Goal: Check status: Check status

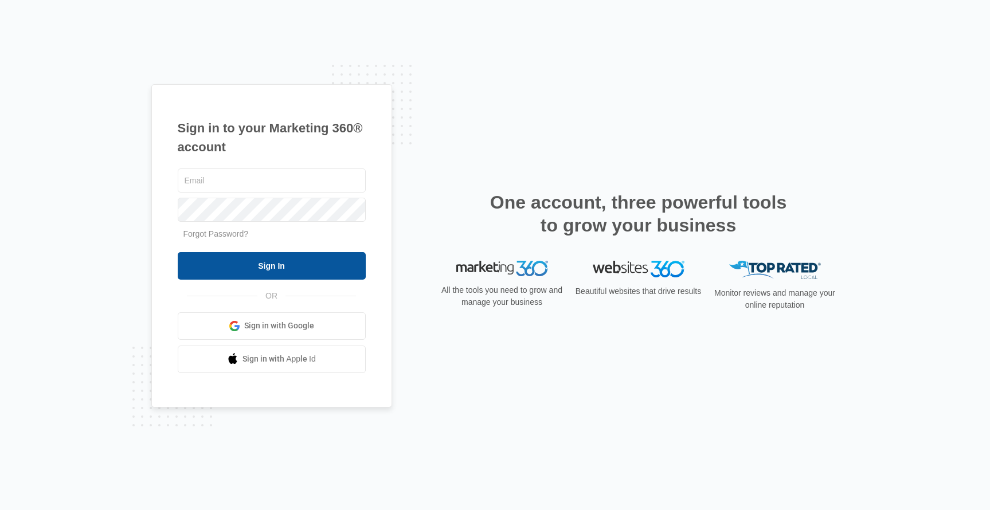
type input "[PERSON_NAME][EMAIL_ADDRESS][DOMAIN_NAME]"
click at [273, 269] on input "Sign In" at bounding box center [272, 266] width 188 height 28
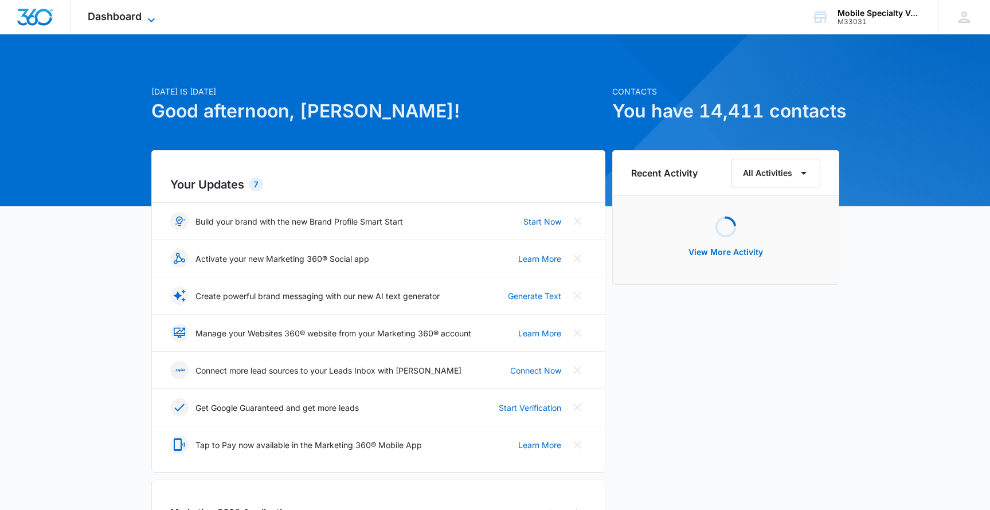
click at [154, 18] on icon at bounding box center [151, 20] width 7 height 4
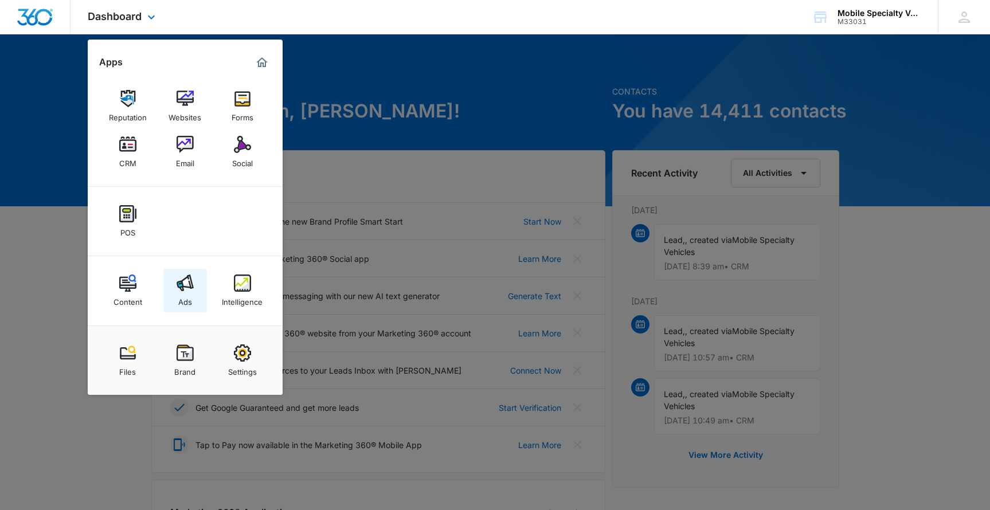
click at [185, 288] on img at bounding box center [185, 283] width 17 height 17
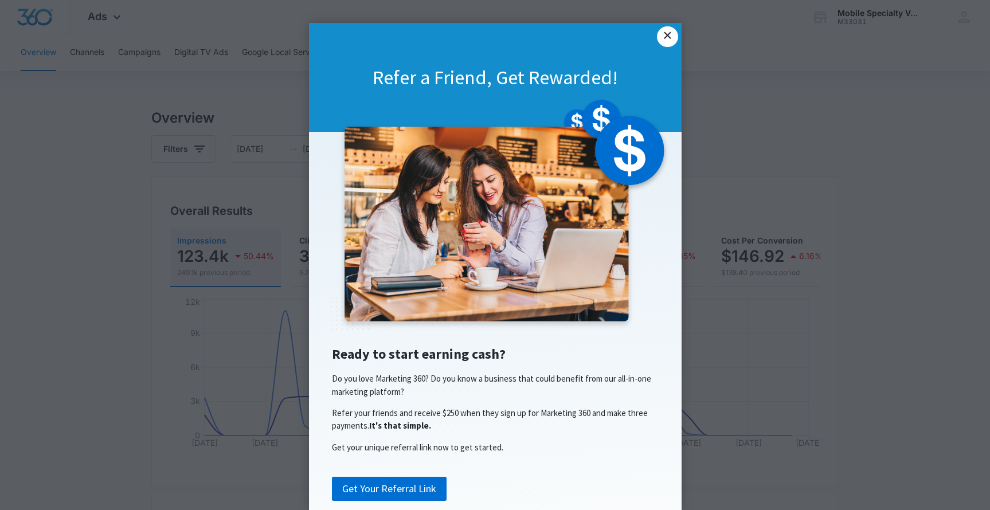
click at [668, 37] on link "×" at bounding box center [667, 36] width 21 height 21
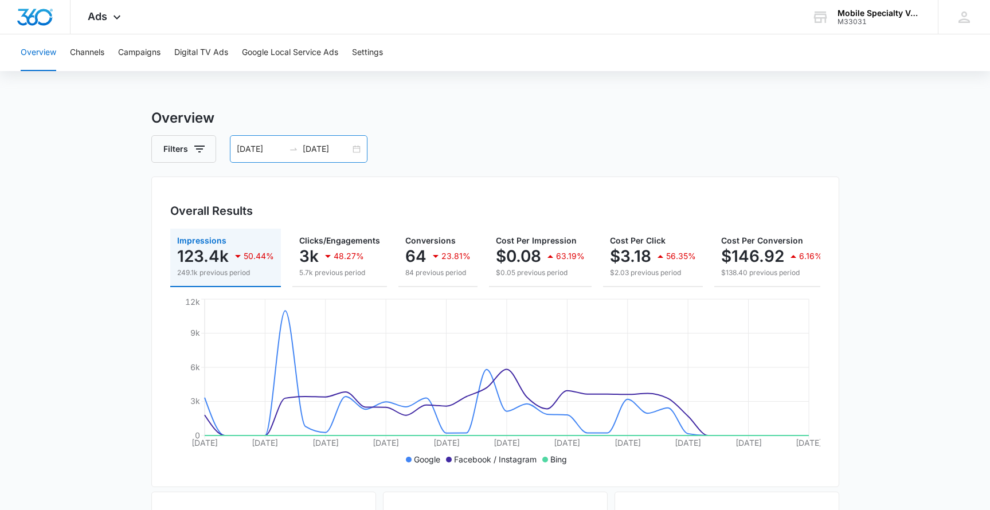
click at [353, 149] on div "[DATE] [DATE]" at bounding box center [299, 149] width 138 height 28
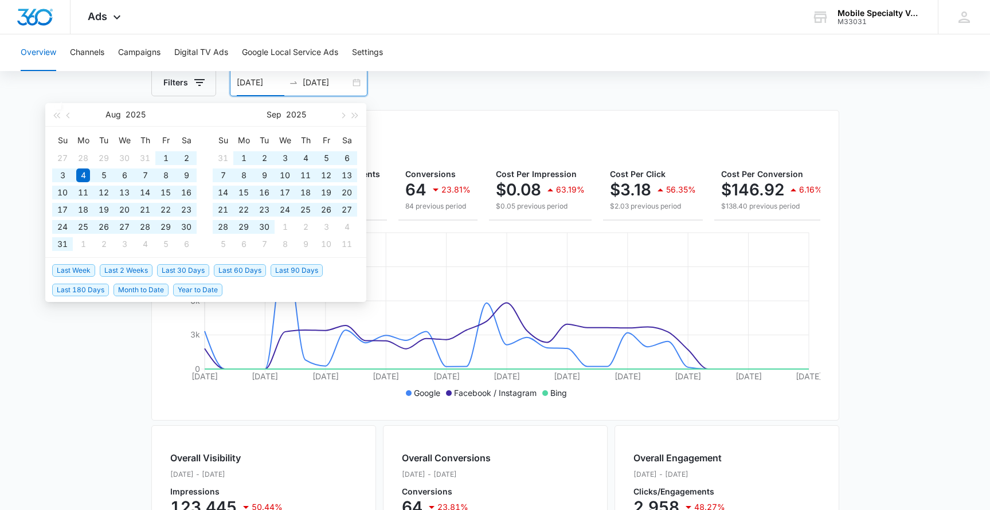
scroll to position [65, 0]
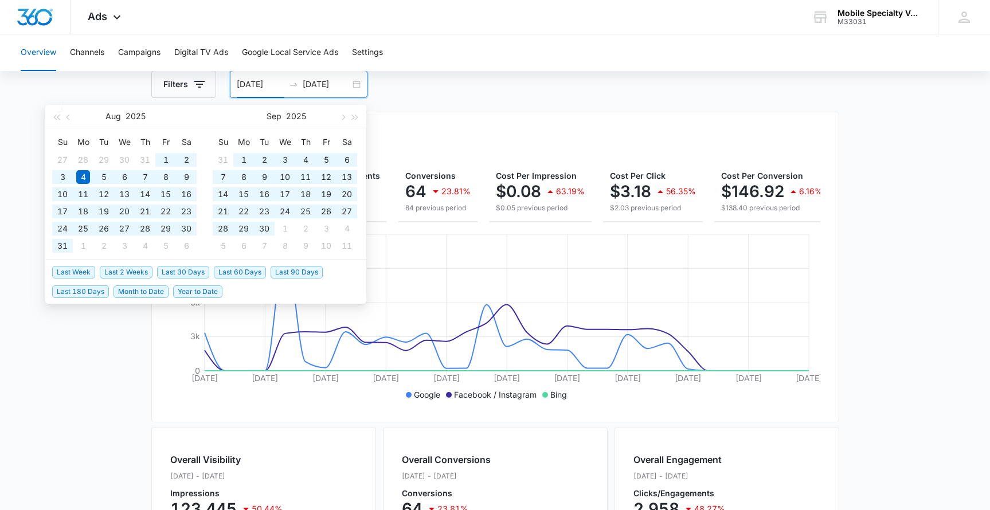
click at [205, 294] on span "Year to Date" at bounding box center [197, 291] width 49 height 13
type input "[DATE]"
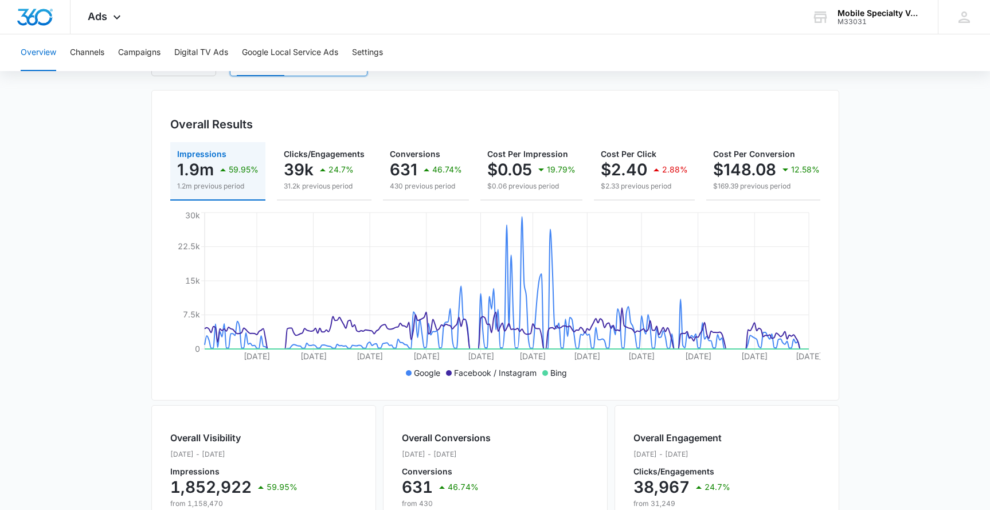
scroll to position [89, 0]
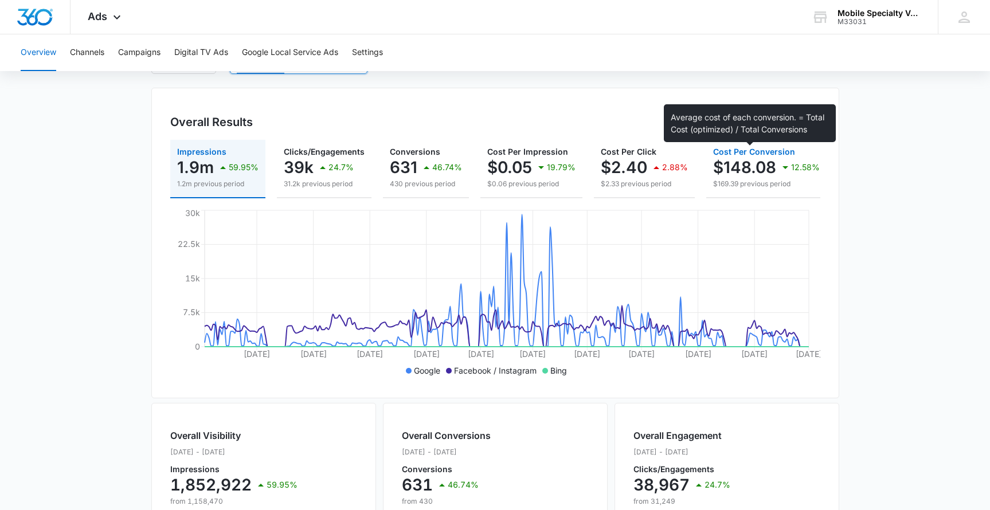
click at [760, 151] on span "Cost Per Conversion" at bounding box center [754, 152] width 82 height 10
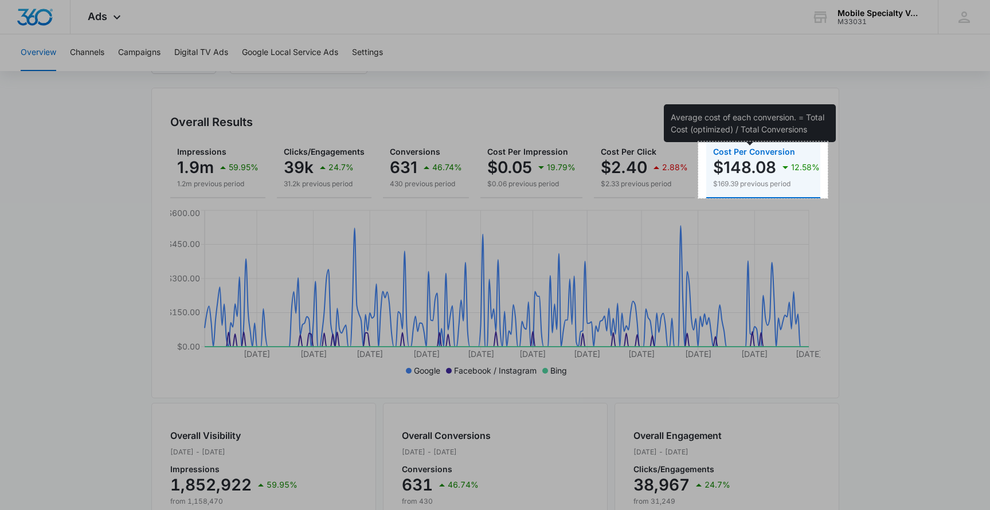
drag, startPoint x: 698, startPoint y: 142, endPoint x: 827, endPoint y: 198, distance: 140.9
click at [827, 198] on div "226 X 99" at bounding box center [495, 376] width 990 height 931
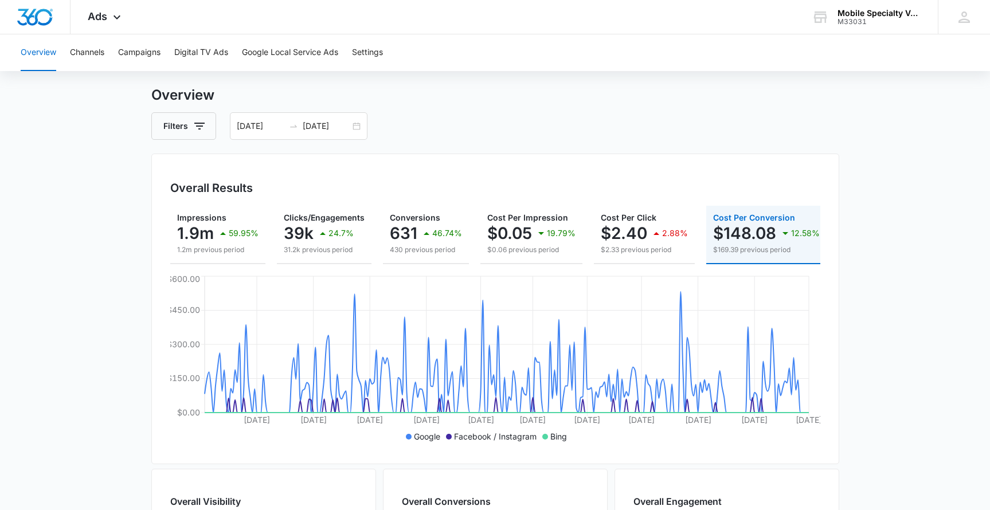
scroll to position [0, 0]
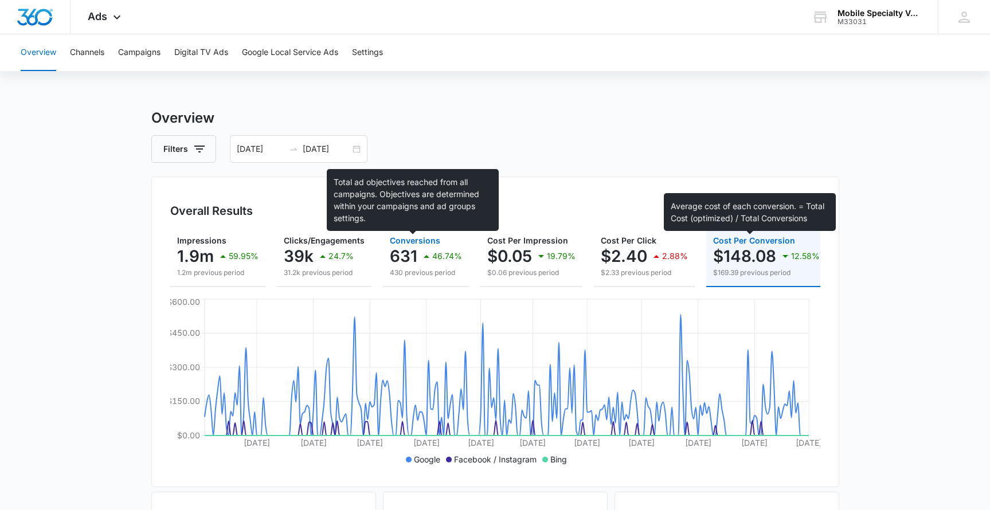
click at [413, 240] on span "Conversions" at bounding box center [415, 241] width 50 height 10
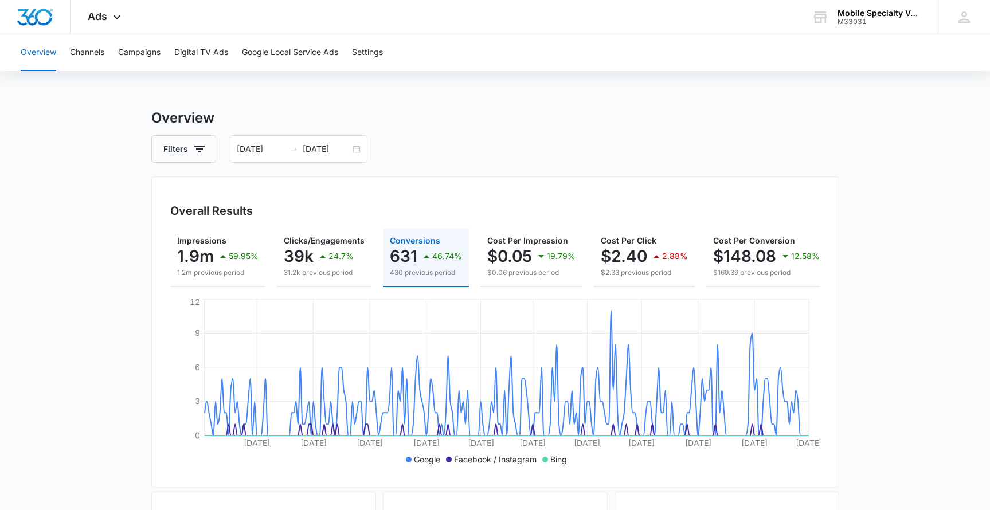
click at [40, 52] on button "Overview" at bounding box center [39, 52] width 36 height 37
click at [39, 53] on button "Overview" at bounding box center [39, 52] width 36 height 37
click at [89, 53] on button "Channels" at bounding box center [87, 52] width 34 height 37
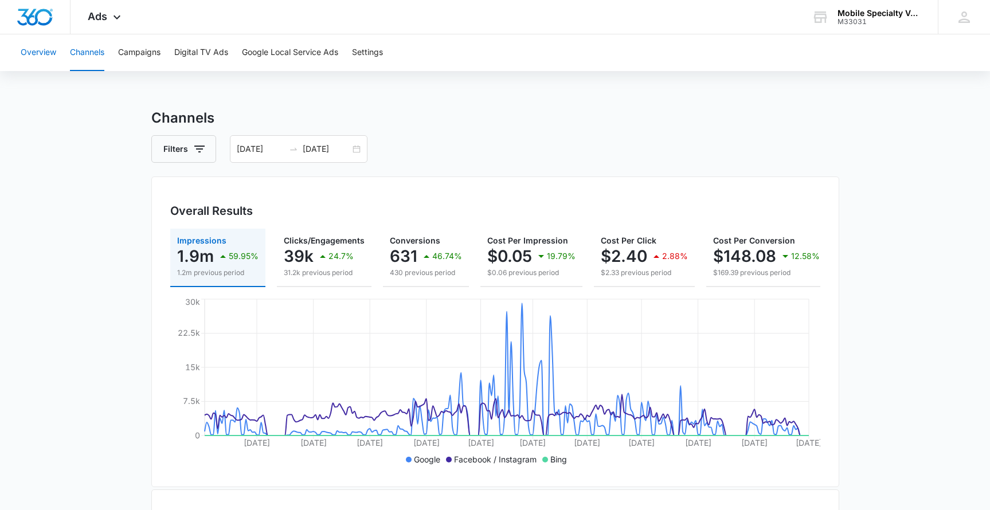
click at [34, 52] on button "Overview" at bounding box center [39, 52] width 36 height 37
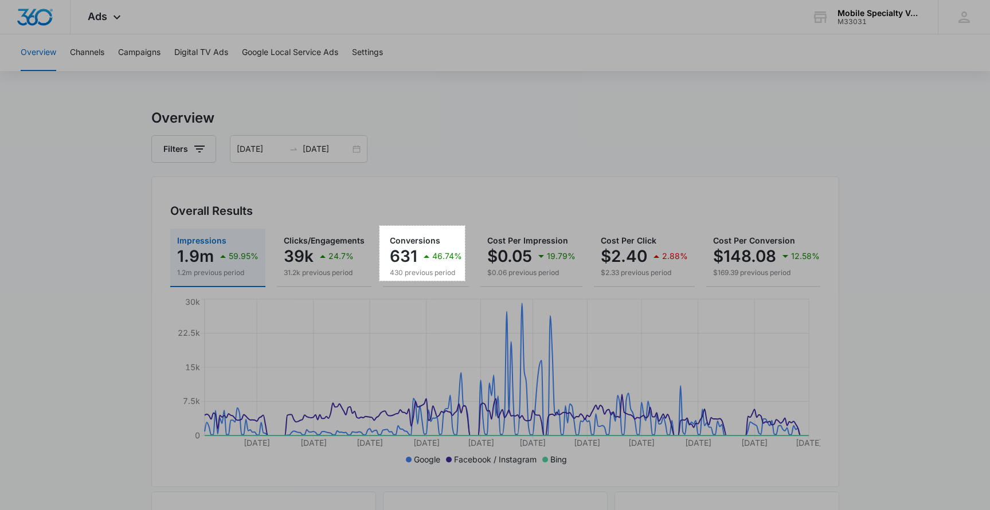
drag, startPoint x: 381, startPoint y: 232, endPoint x: 465, endPoint y: 281, distance: 97.1
click at [465, 281] on div "149 X 96" at bounding box center [495, 465] width 990 height 931
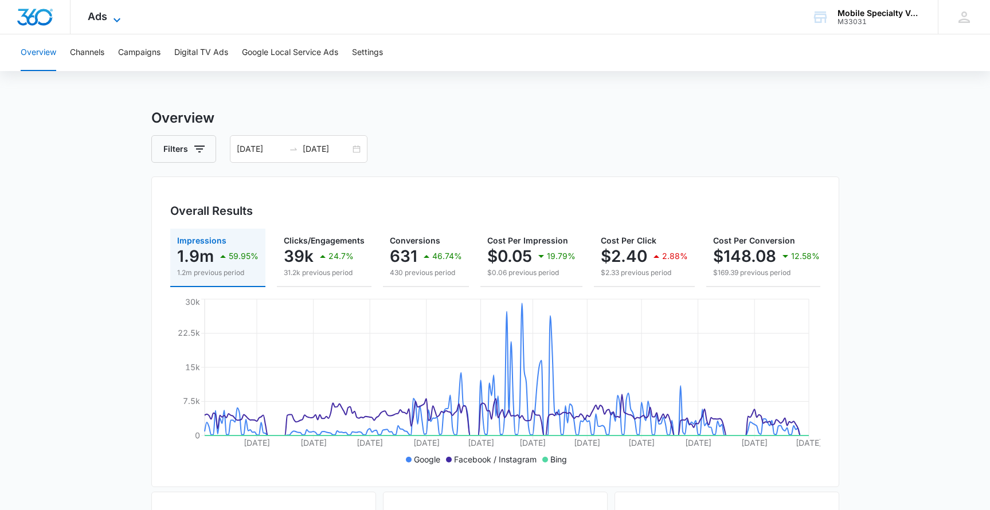
click at [113, 16] on icon at bounding box center [117, 20] width 14 height 14
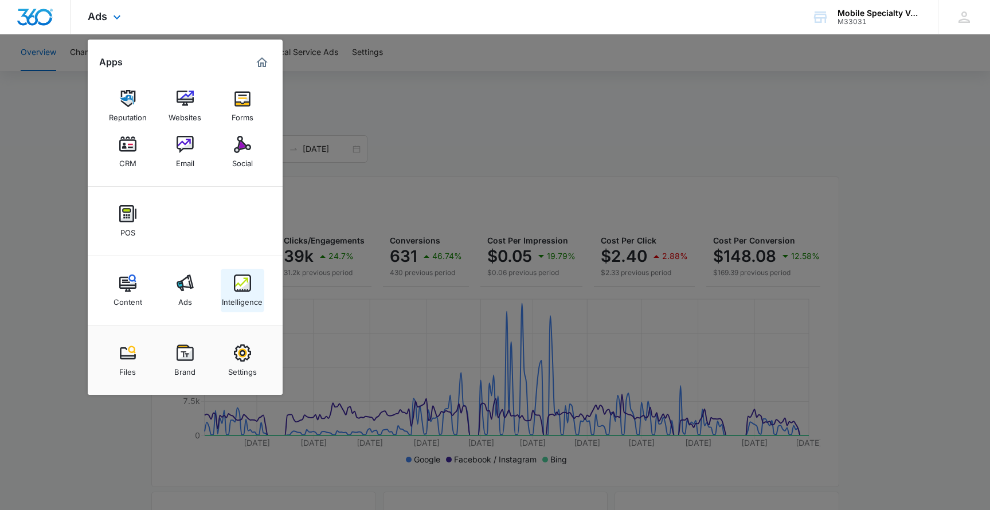
click at [242, 283] on img at bounding box center [242, 283] width 17 height 17
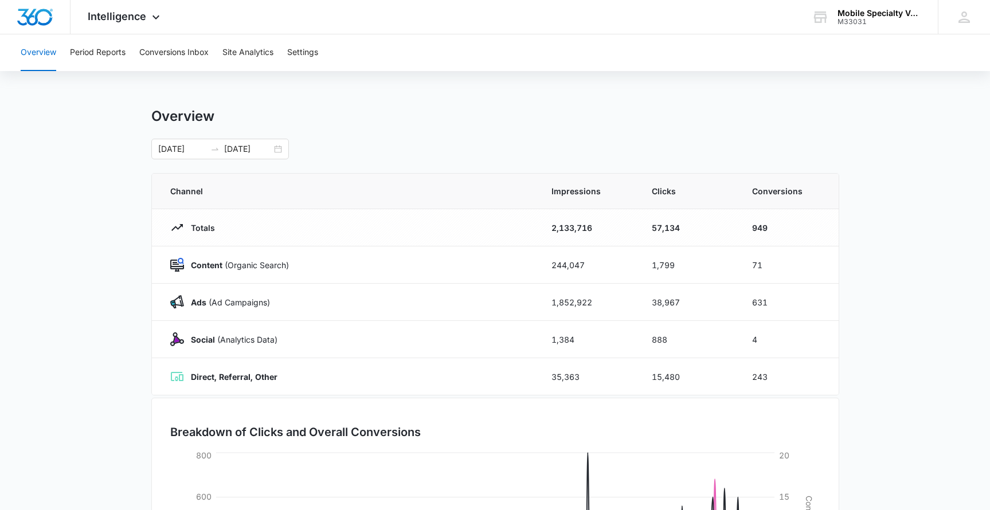
scroll to position [2, 0]
click at [278, 146] on div "[DATE] [DATE]" at bounding box center [220, 147] width 138 height 21
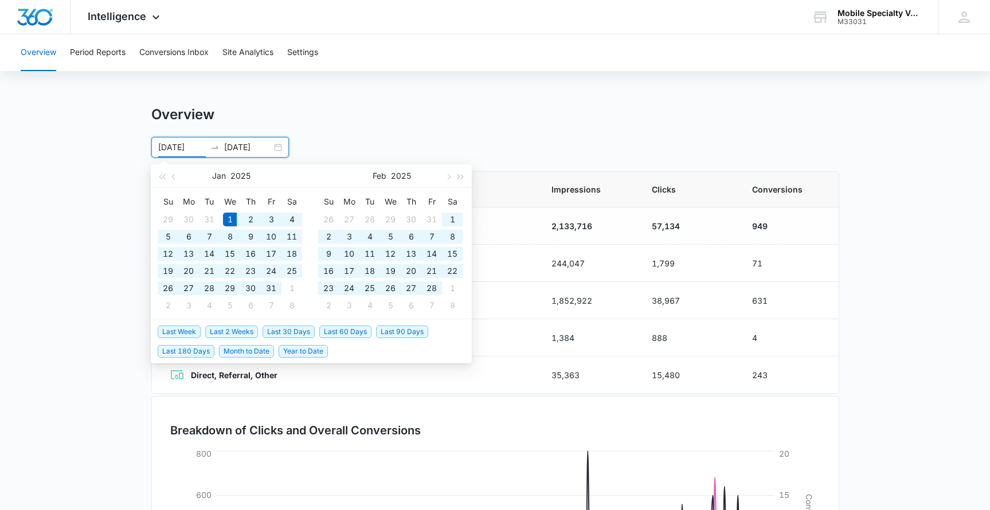
type input "[DATE]"
click at [309, 357] on li "Year to Date" at bounding box center [306, 350] width 54 height 19
click at [310, 351] on span "Year to Date" at bounding box center [303, 351] width 49 height 13
type input "[DATE]"
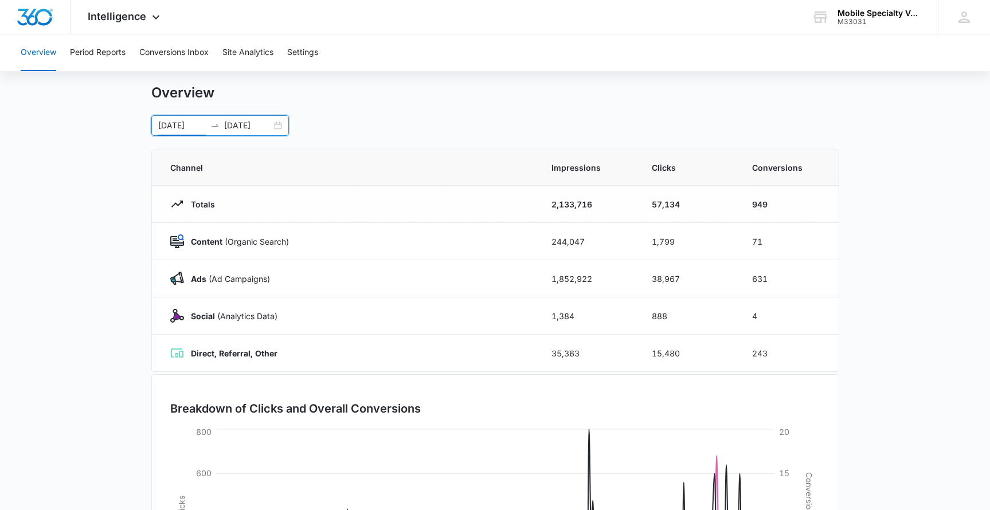
scroll to position [19, 0]
